Goal: Check status: Check status

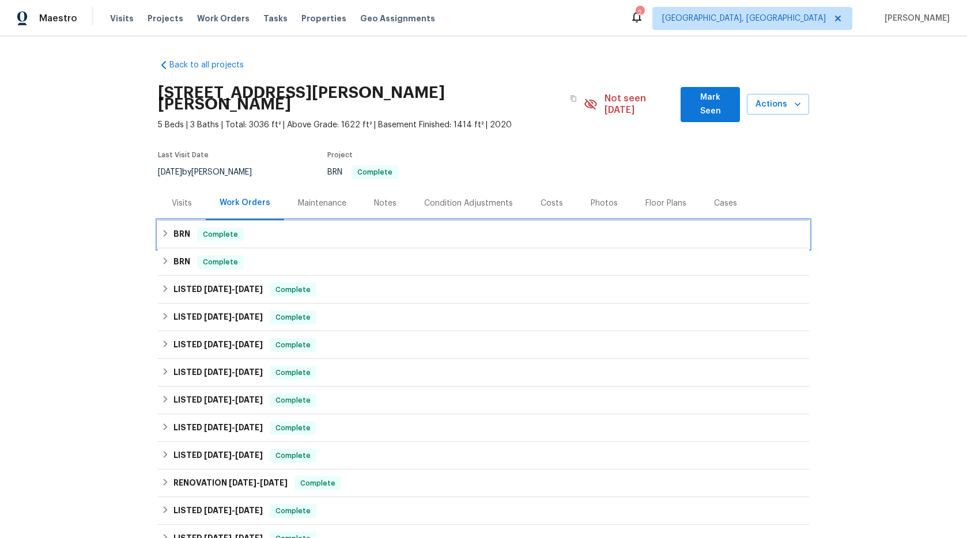
click at [262, 228] on div "BRN Complete" at bounding box center [483, 235] width 644 height 14
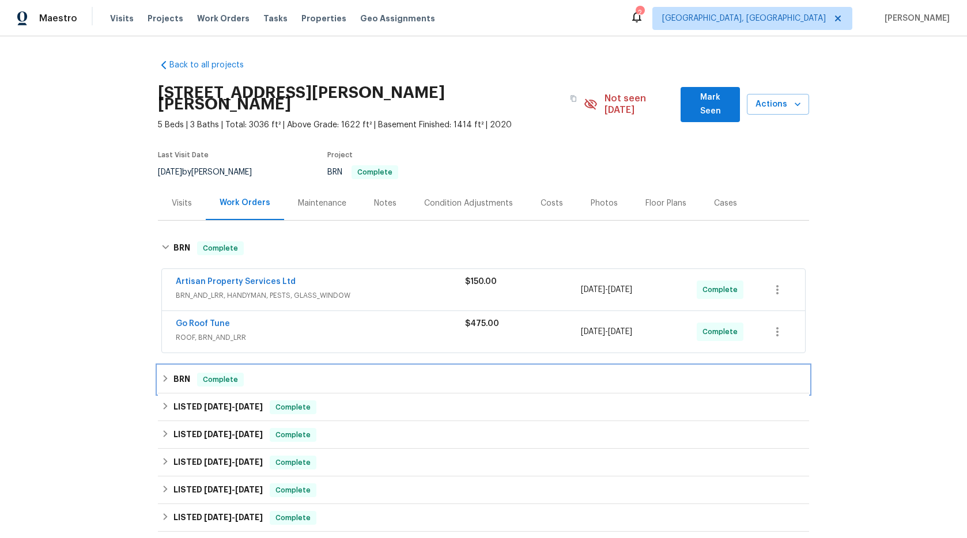
click at [258, 375] on div "BRN Complete" at bounding box center [483, 380] width 644 height 14
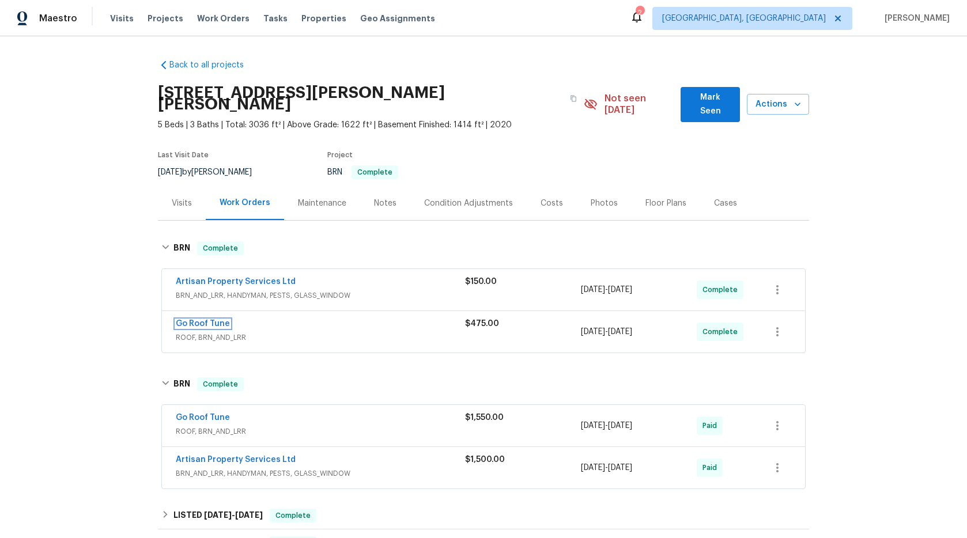
click at [213, 320] on link "Go Roof Tune" at bounding box center [203, 324] width 54 height 8
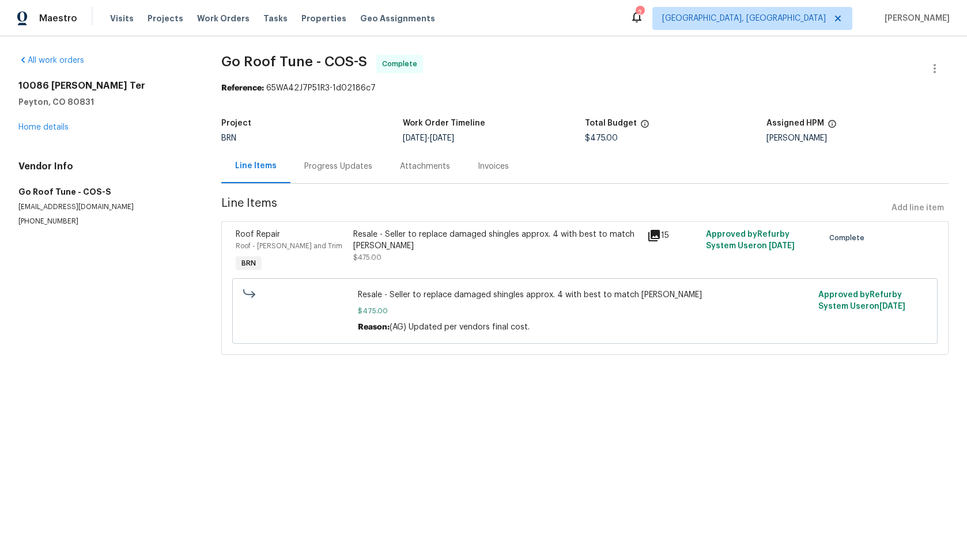
click at [338, 161] on div "Progress Updates" at bounding box center [338, 167] width 68 height 12
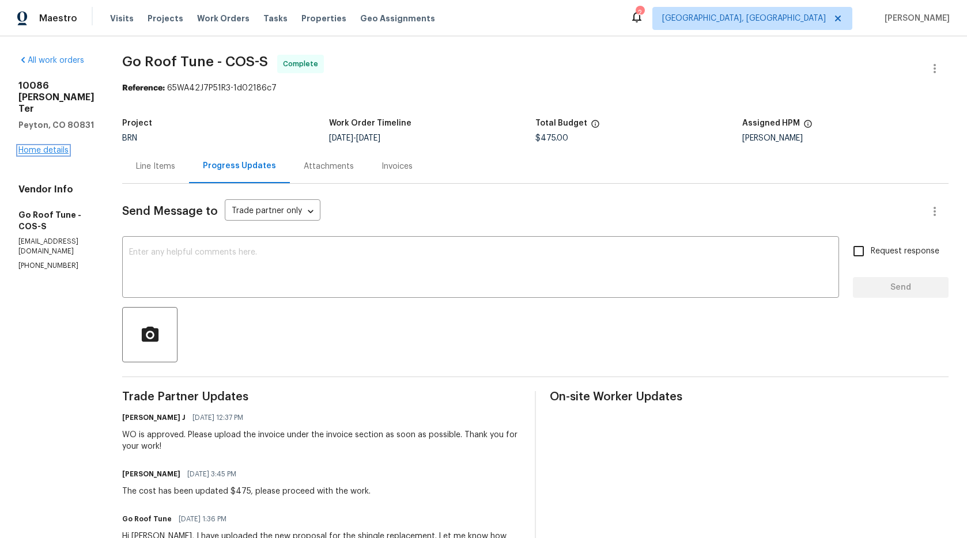
click at [41, 146] on link "Home details" at bounding box center [43, 150] width 50 height 8
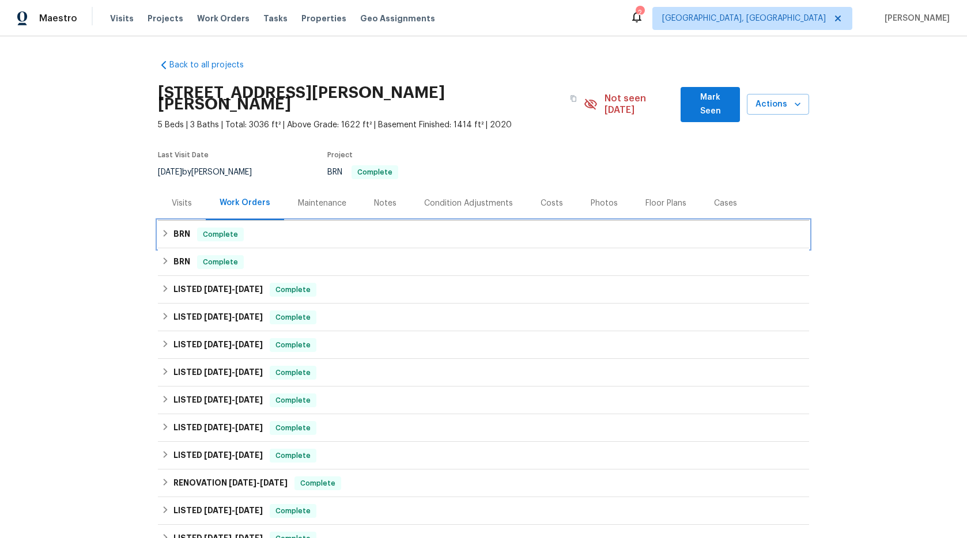
click at [251, 228] on div "BRN Complete" at bounding box center [483, 235] width 644 height 14
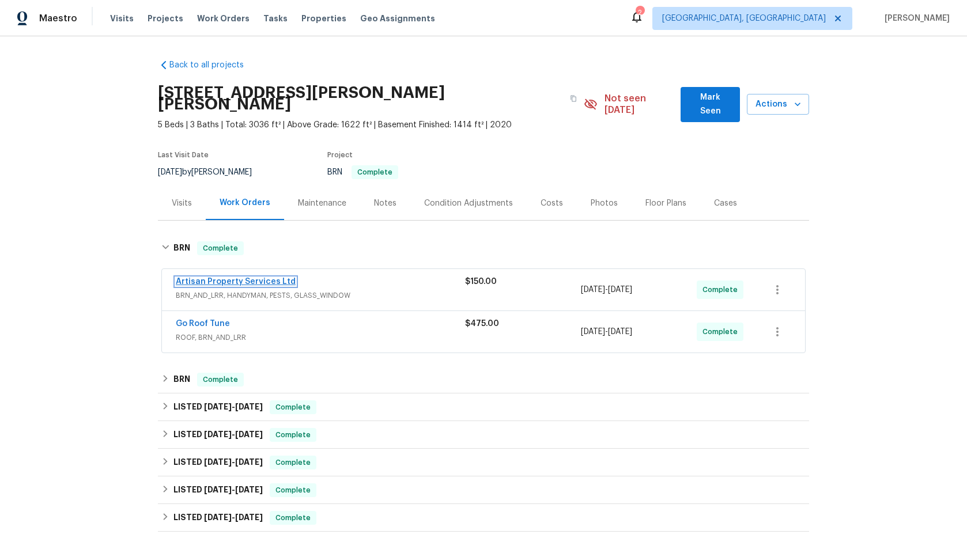
click at [273, 278] on link "Artisan Property Services Ltd" at bounding box center [236, 282] width 120 height 8
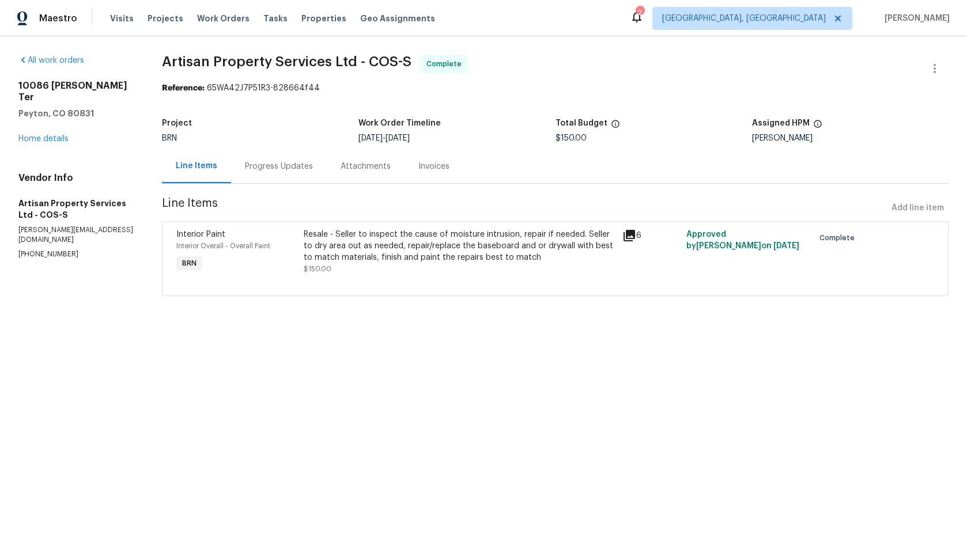
click at [281, 161] on div "Progress Updates" at bounding box center [279, 166] width 96 height 34
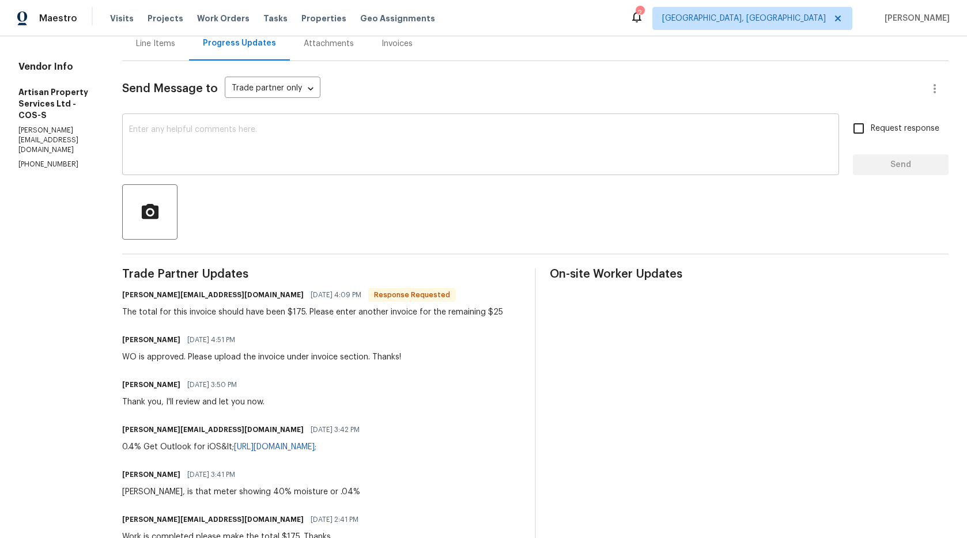
scroll to position [125, 0]
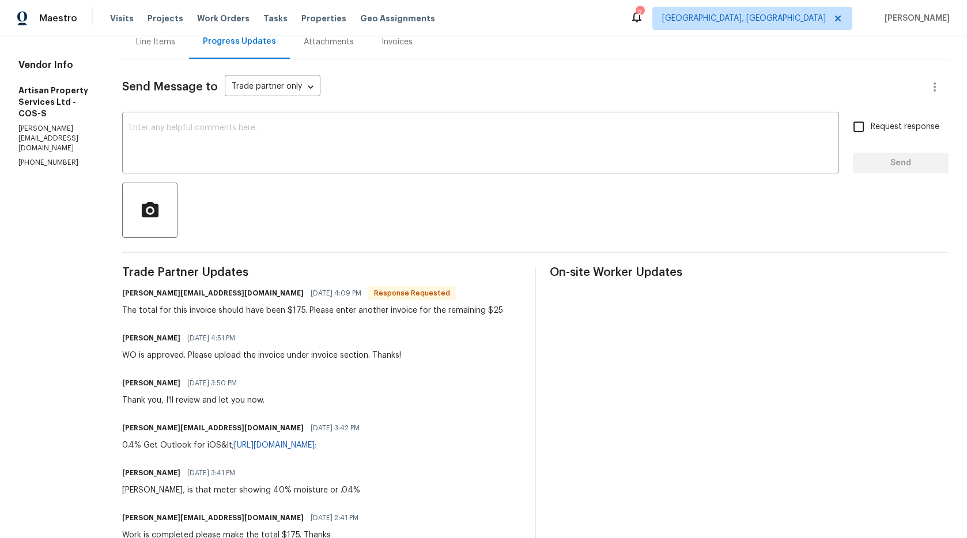
click at [160, 50] on div "Line Items" at bounding box center [155, 42] width 67 height 34
